Goal: Task Accomplishment & Management: Manage account settings

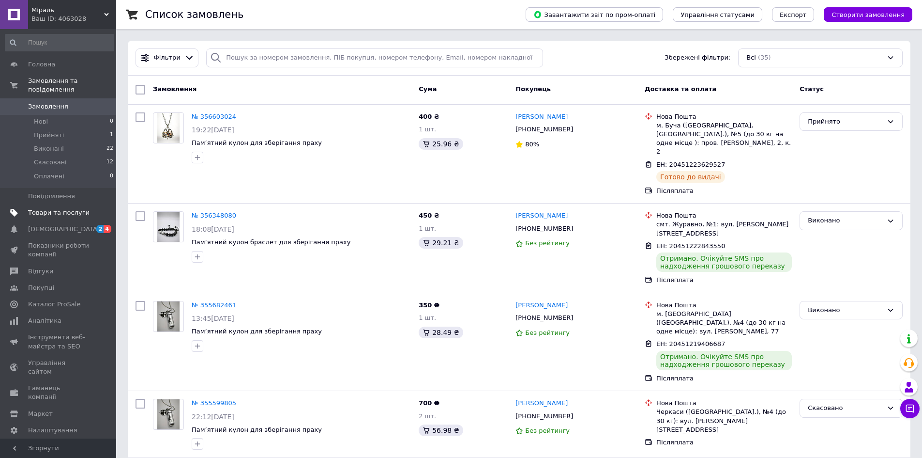
click at [61, 208] on span "Товари та послуги" at bounding box center [58, 212] width 61 height 9
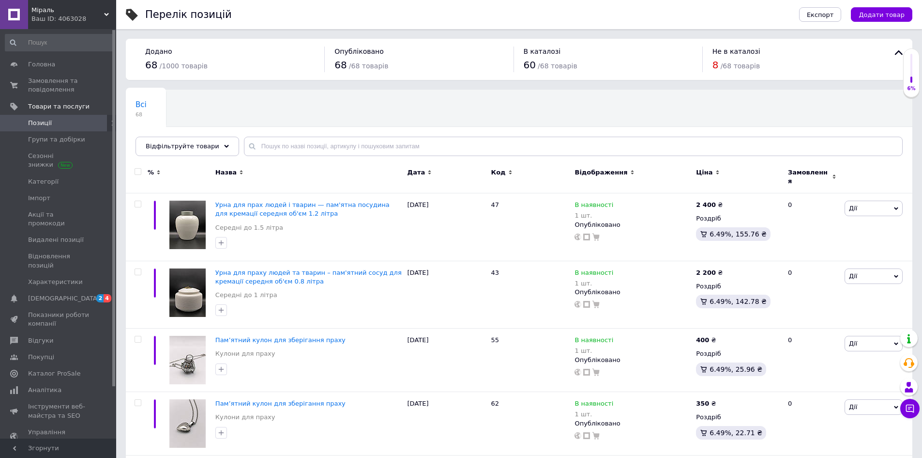
click at [503, 172] on div "Код" at bounding box center [530, 172] width 79 height 9
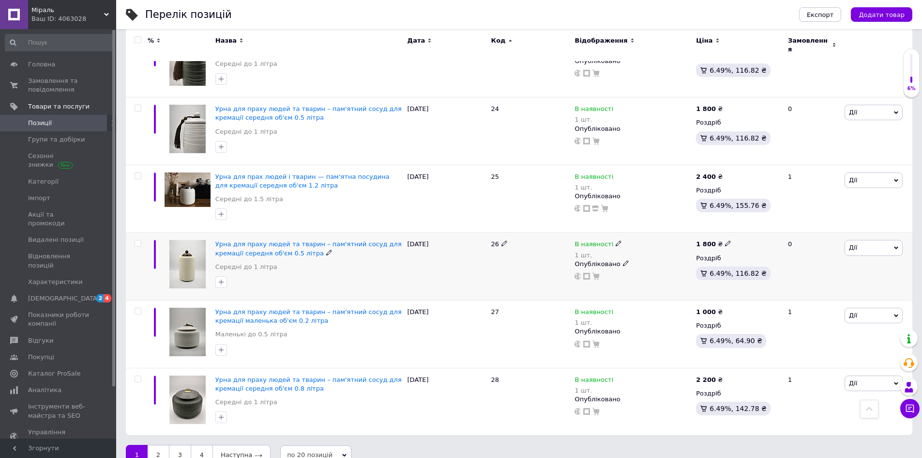
scroll to position [1067, 0]
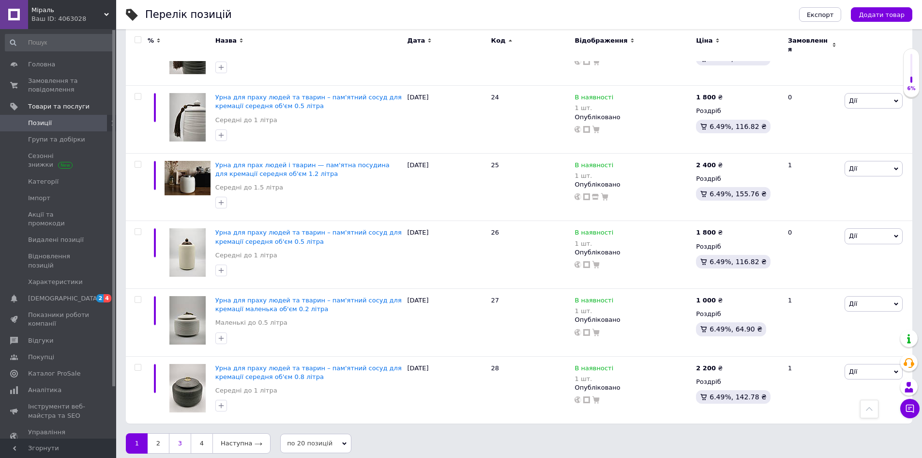
click at [184, 439] on link "3" at bounding box center [180, 443] width 22 height 20
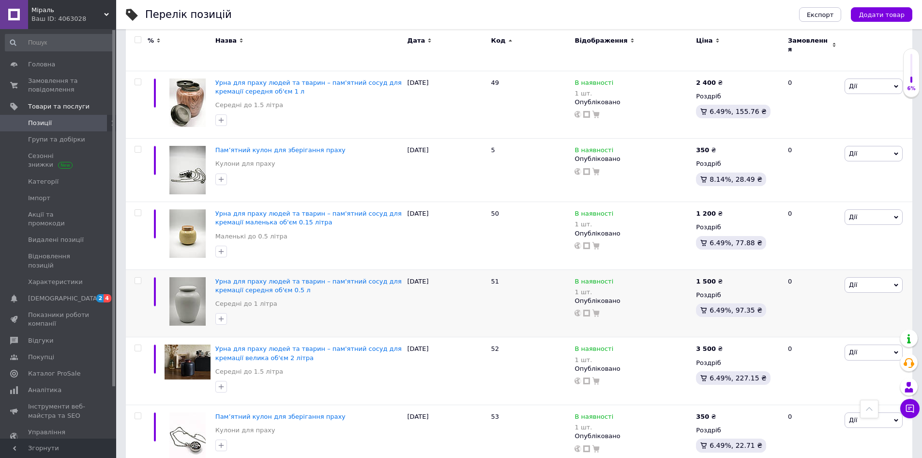
scroll to position [187, 0]
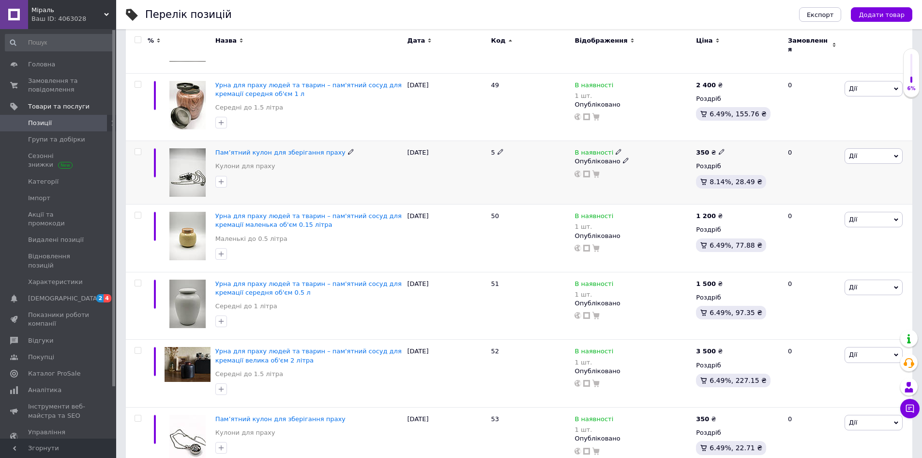
click at [616, 149] on use at bounding box center [618, 151] width 5 height 5
click at [747, 149] on div "Наявність В наявності Немає в наявності Під замовлення Залишки шт." at bounding box center [686, 153] width 132 height 78
click at [668, 169] on input at bounding box center [662, 177] width 74 height 19
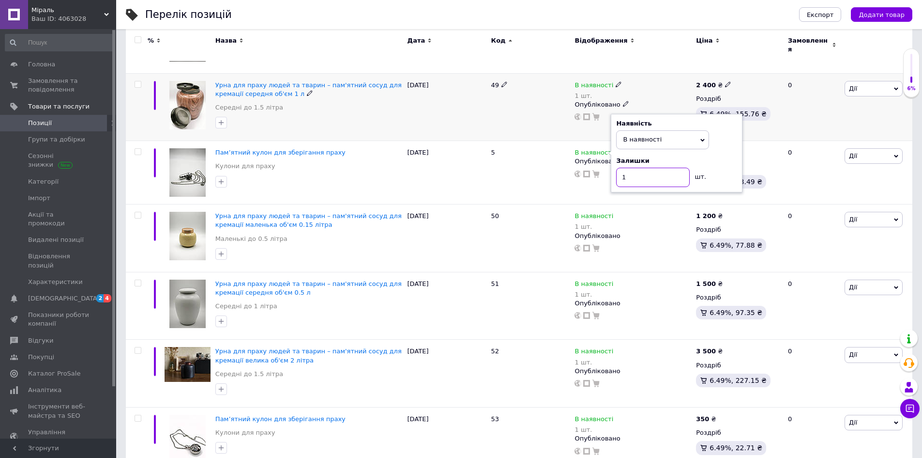
type input "1"
click at [546, 119] on div "49" at bounding box center [531, 107] width 84 height 68
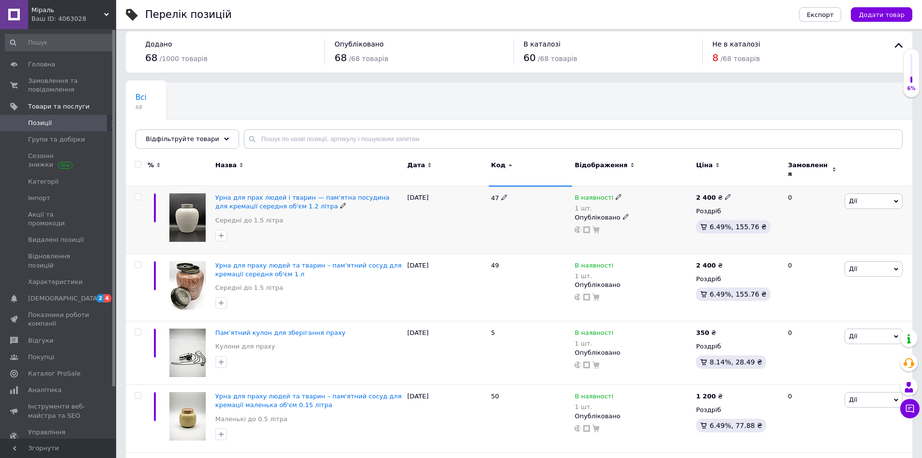
scroll to position [0, 0]
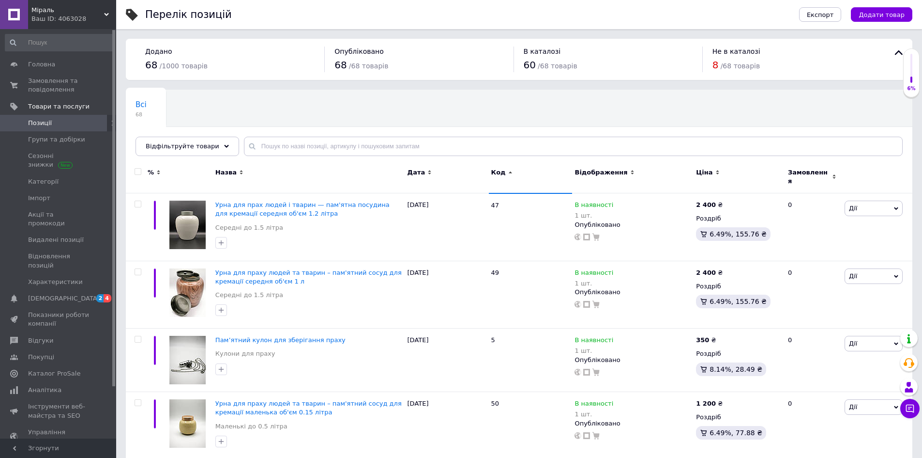
click at [894, 51] on icon at bounding box center [899, 53] width 12 height 12
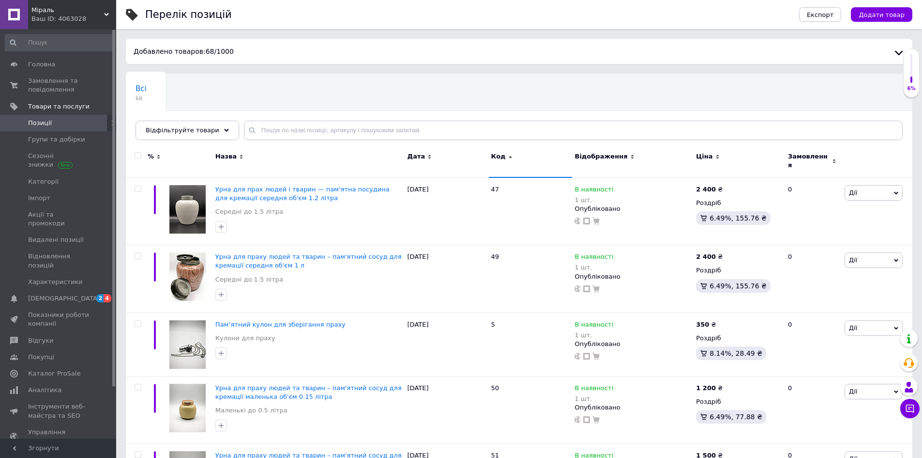
click at [896, 49] on icon at bounding box center [899, 53] width 12 height 12
